Goal: Task Accomplishment & Management: Manage account settings

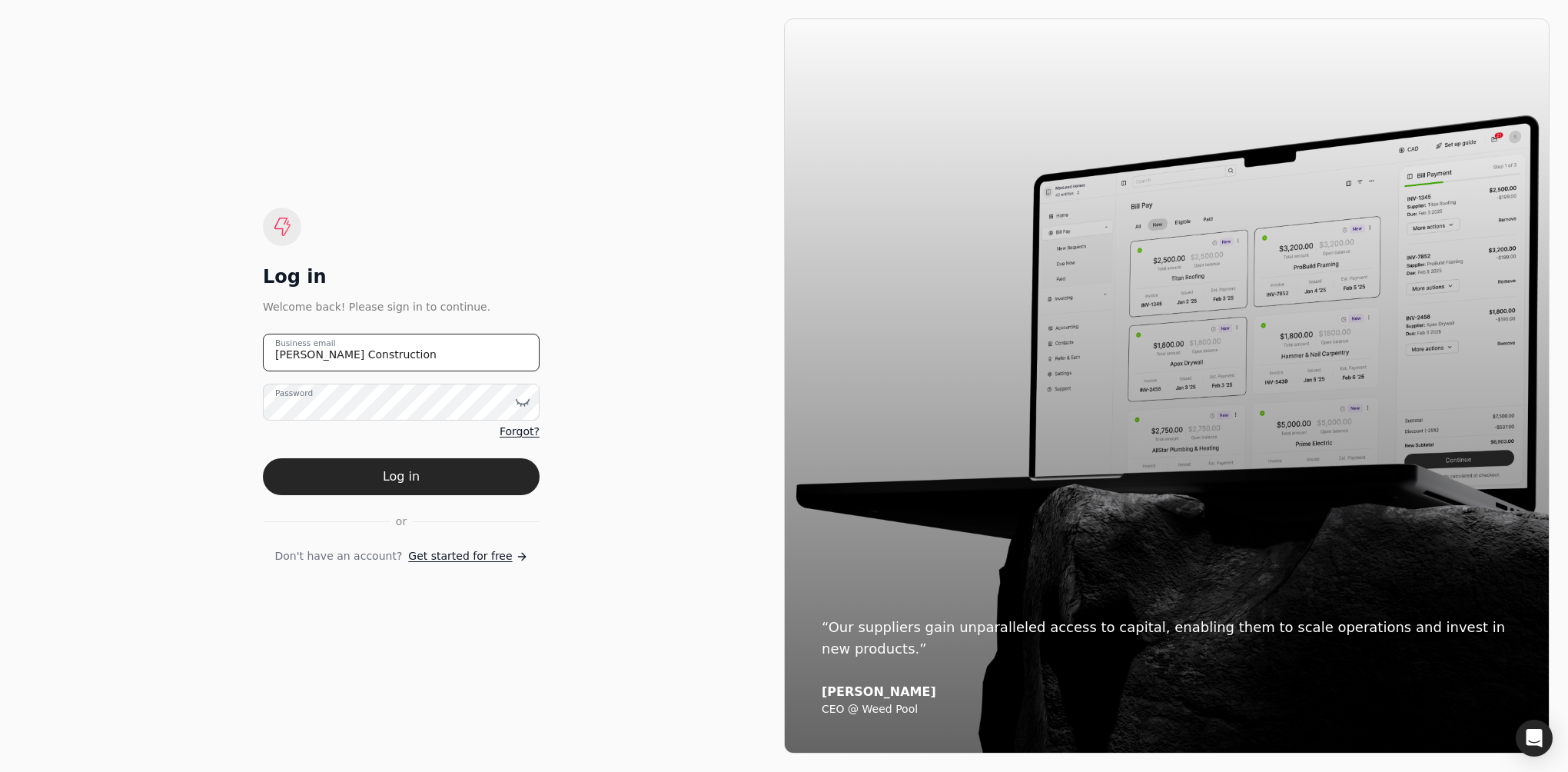
click at [419, 354] on email "[PERSON_NAME] Construction" at bounding box center [401, 352] width 276 height 38
type email "J"
click at [263, 458] on button "Log in" at bounding box center [401, 476] width 276 height 37
type email "[EMAIL_ADDRESS][PERSON_NAME][DOMAIN_NAME]"
click at [524, 403] on icon at bounding box center [524, 402] width 14 height 5
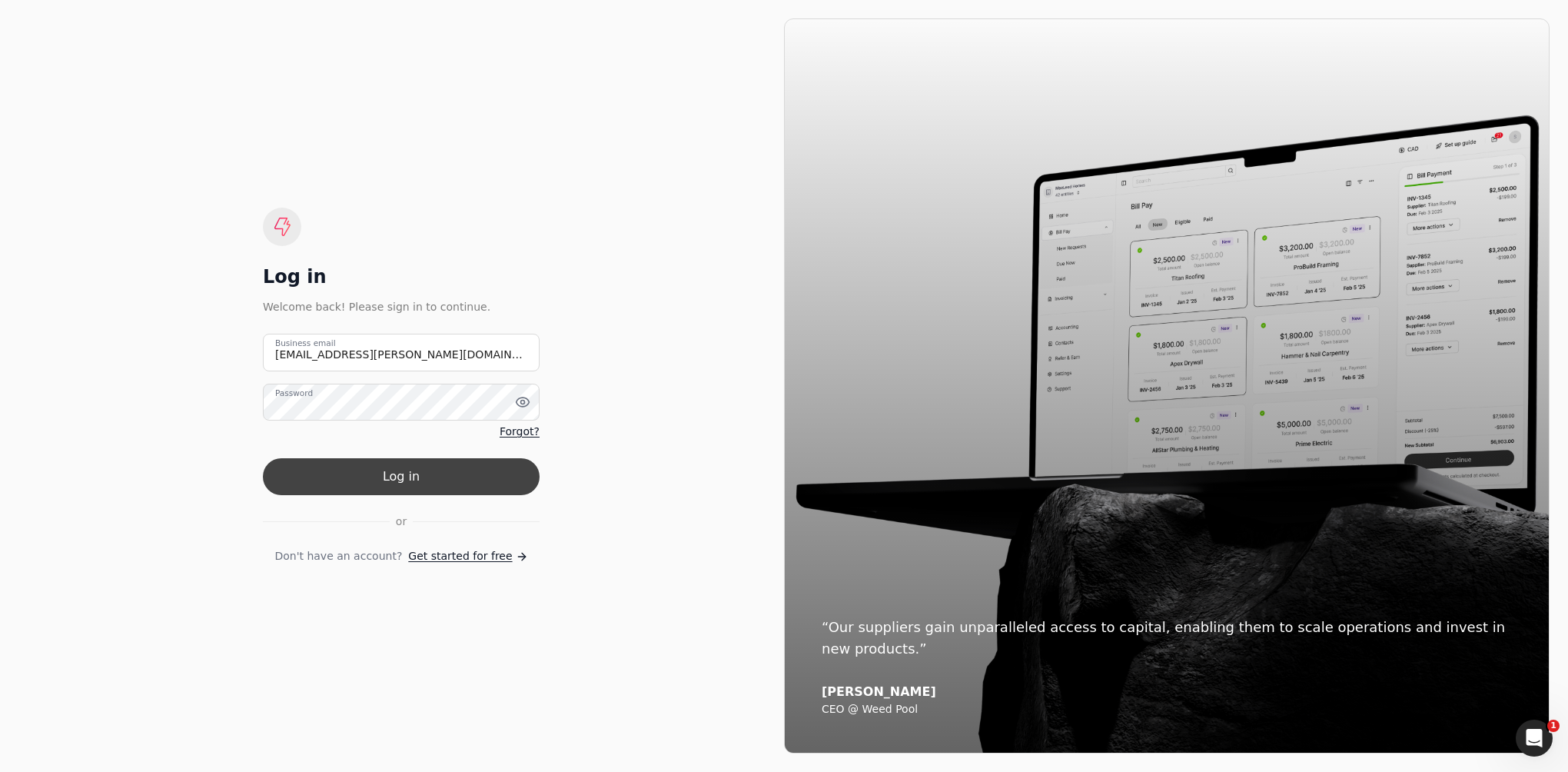
click at [421, 484] on button "Log in" at bounding box center [401, 476] width 276 height 37
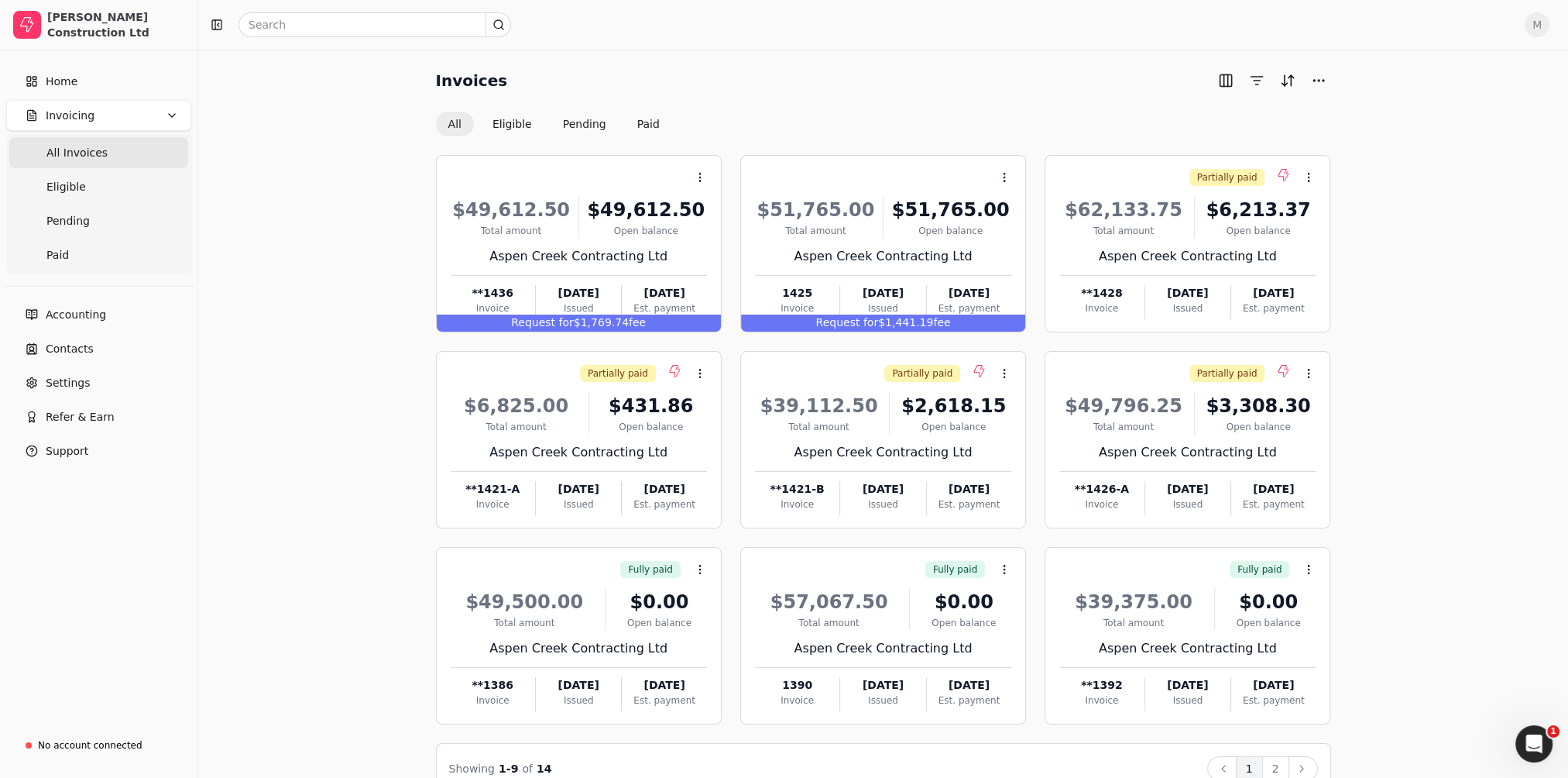
click at [1550, 21] on span "M" at bounding box center [1537, 24] width 24 height 24
click at [1439, 113] on span "Sign Out" at bounding box center [1442, 116] width 47 height 17
